Goal: Task Accomplishment & Management: Use online tool/utility

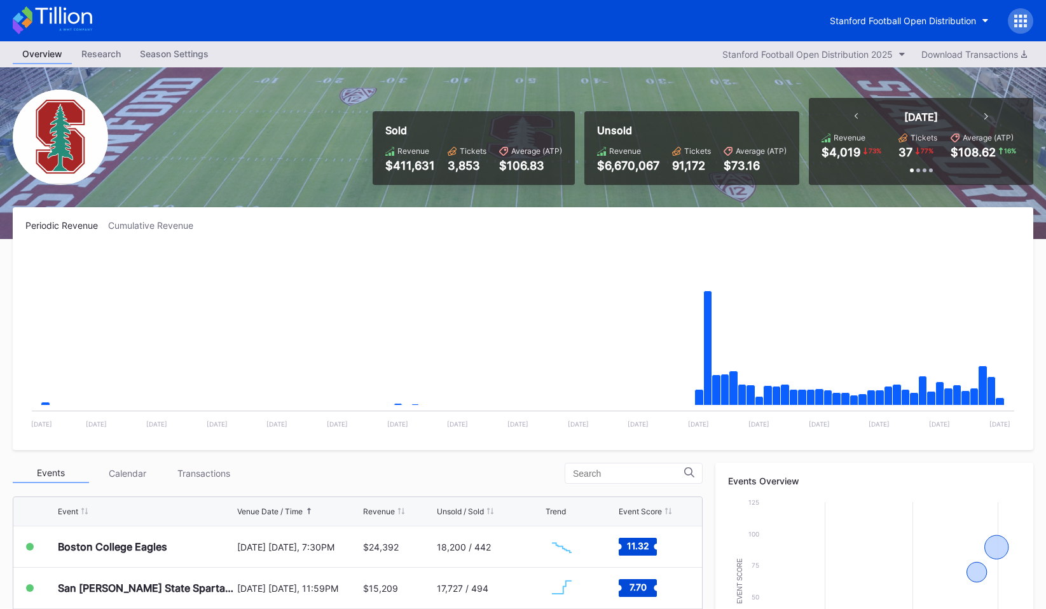
click at [1023, 20] on icon at bounding box center [1020, 21] width 13 height 13
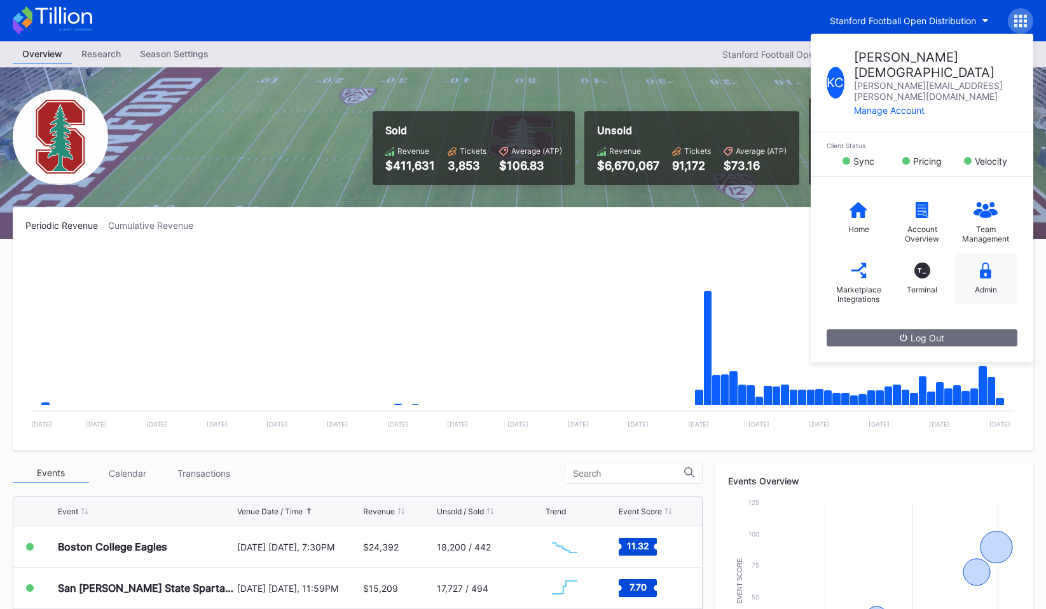
click at [977, 253] on div "Admin" at bounding box center [986, 278] width 64 height 51
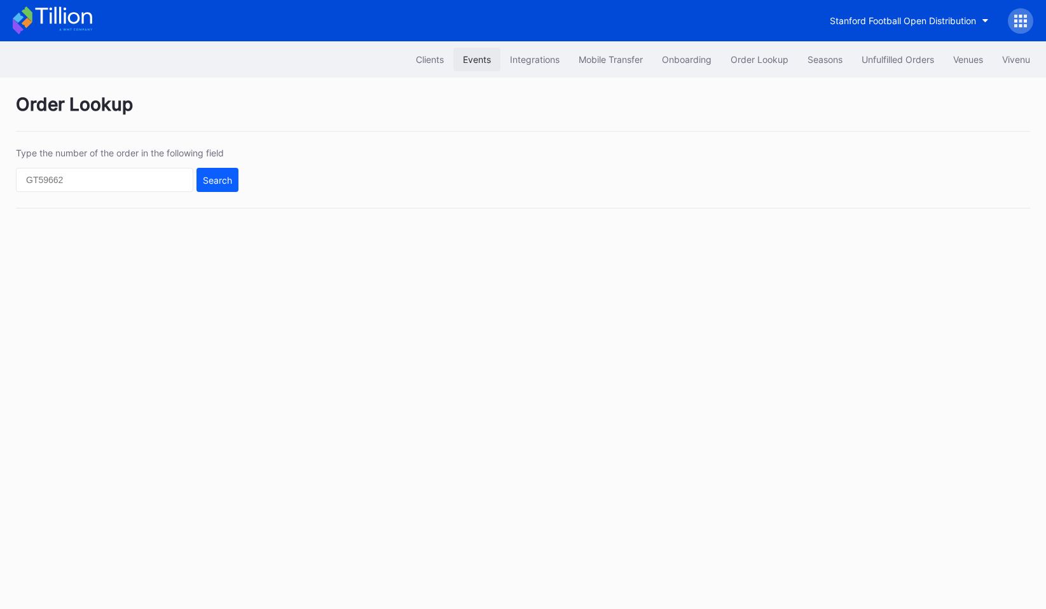
click at [470, 62] on div "Events" at bounding box center [477, 59] width 28 height 11
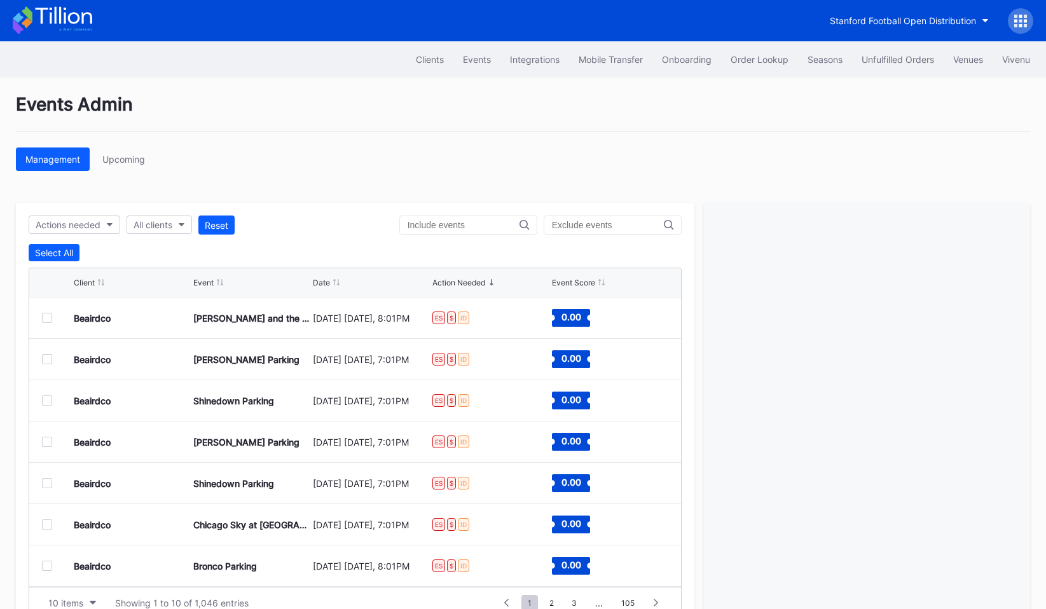
click at [45, 317] on div at bounding box center [47, 318] width 10 height 10
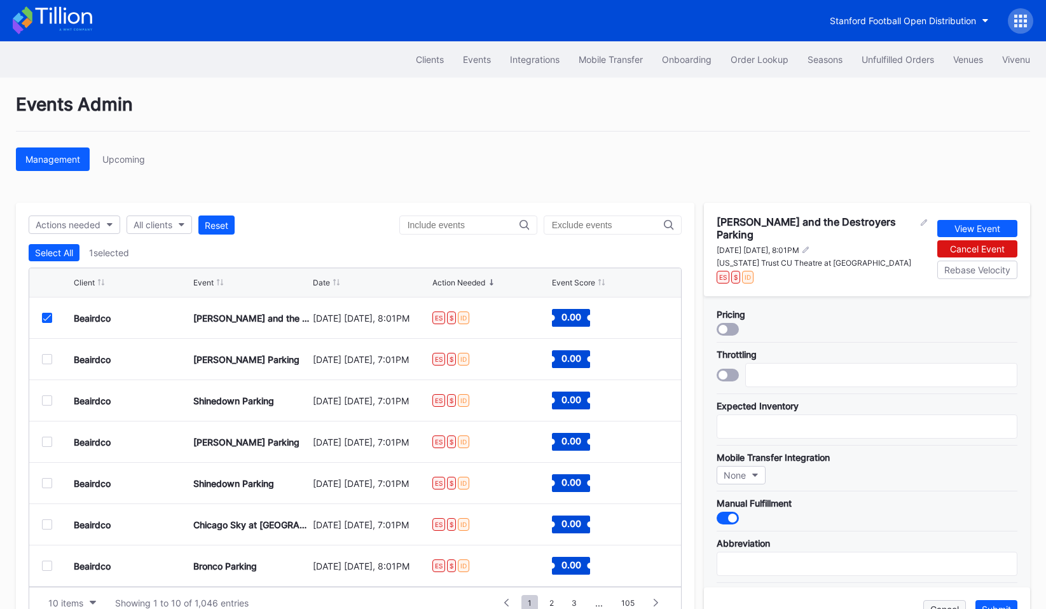
click at [951, 605] on div "Cancel" at bounding box center [945, 609] width 29 height 11
